Goal: Find contact information: Find contact information

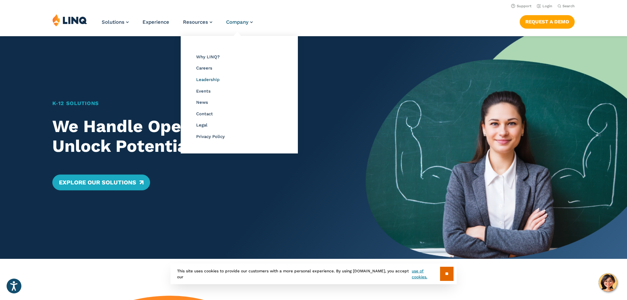
click at [202, 81] on span "Leadership" at bounding box center [207, 79] width 23 height 5
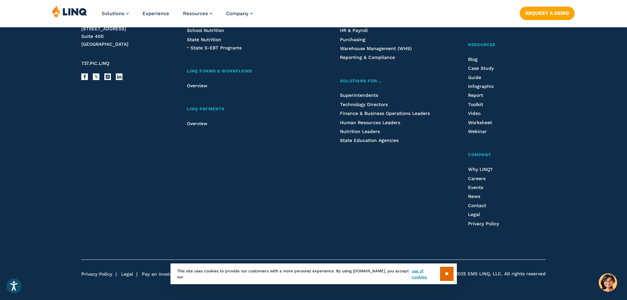
scroll to position [2229, 0]
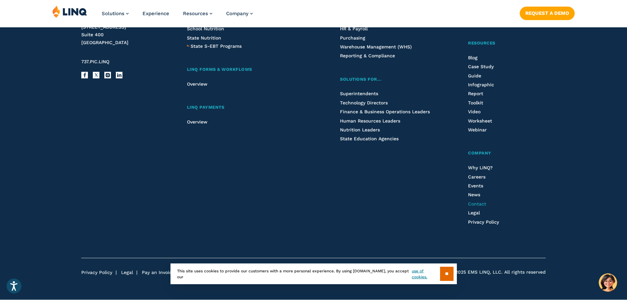
click at [482, 203] on span "Contact" at bounding box center [477, 203] width 18 height 5
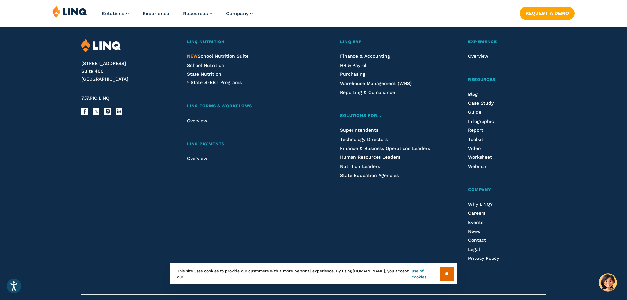
scroll to position [760, 0]
